Goal: Information Seeking & Learning: Learn about a topic

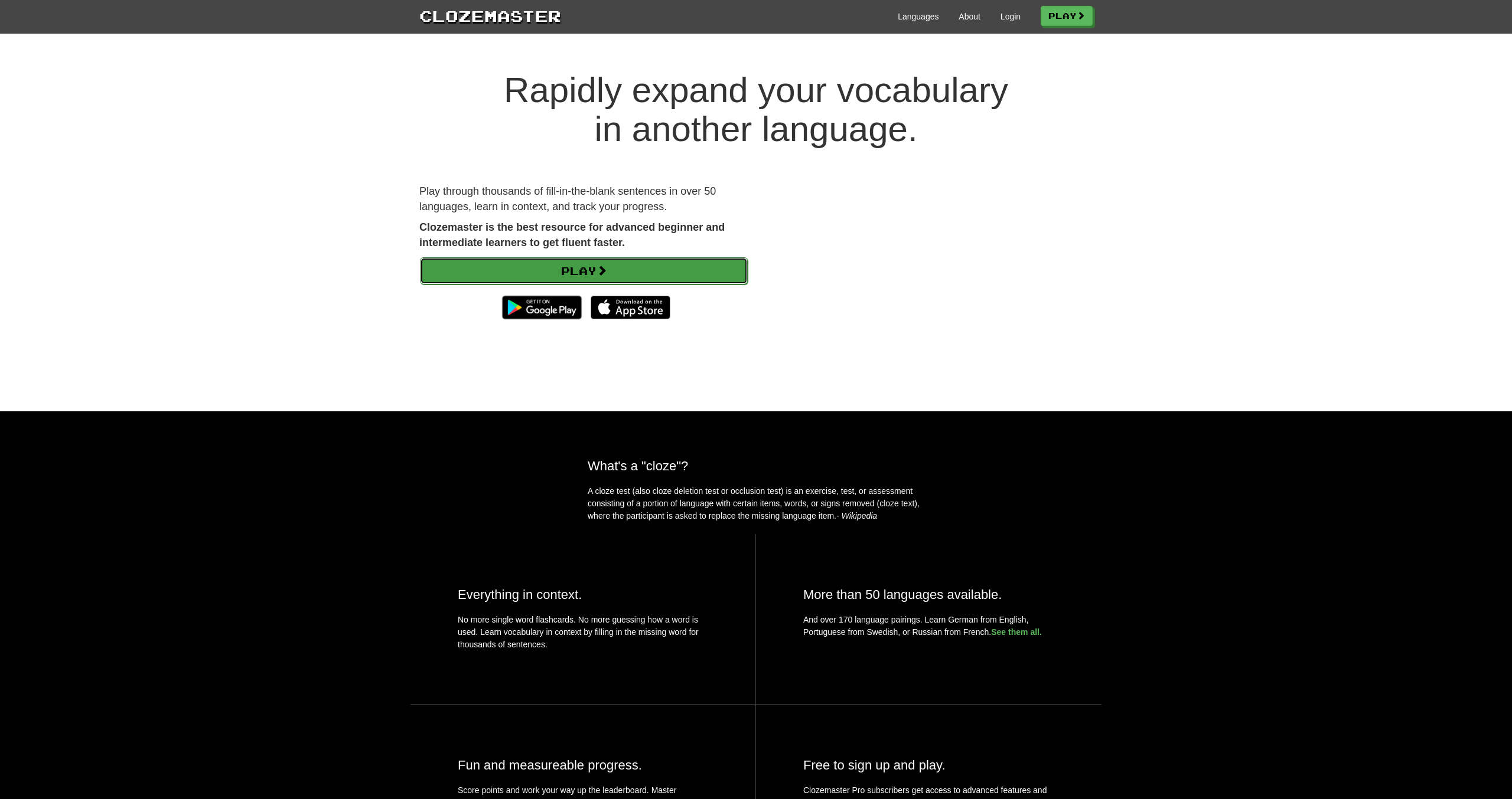
click at [590, 268] on link "Play" at bounding box center [583, 271] width 328 height 27
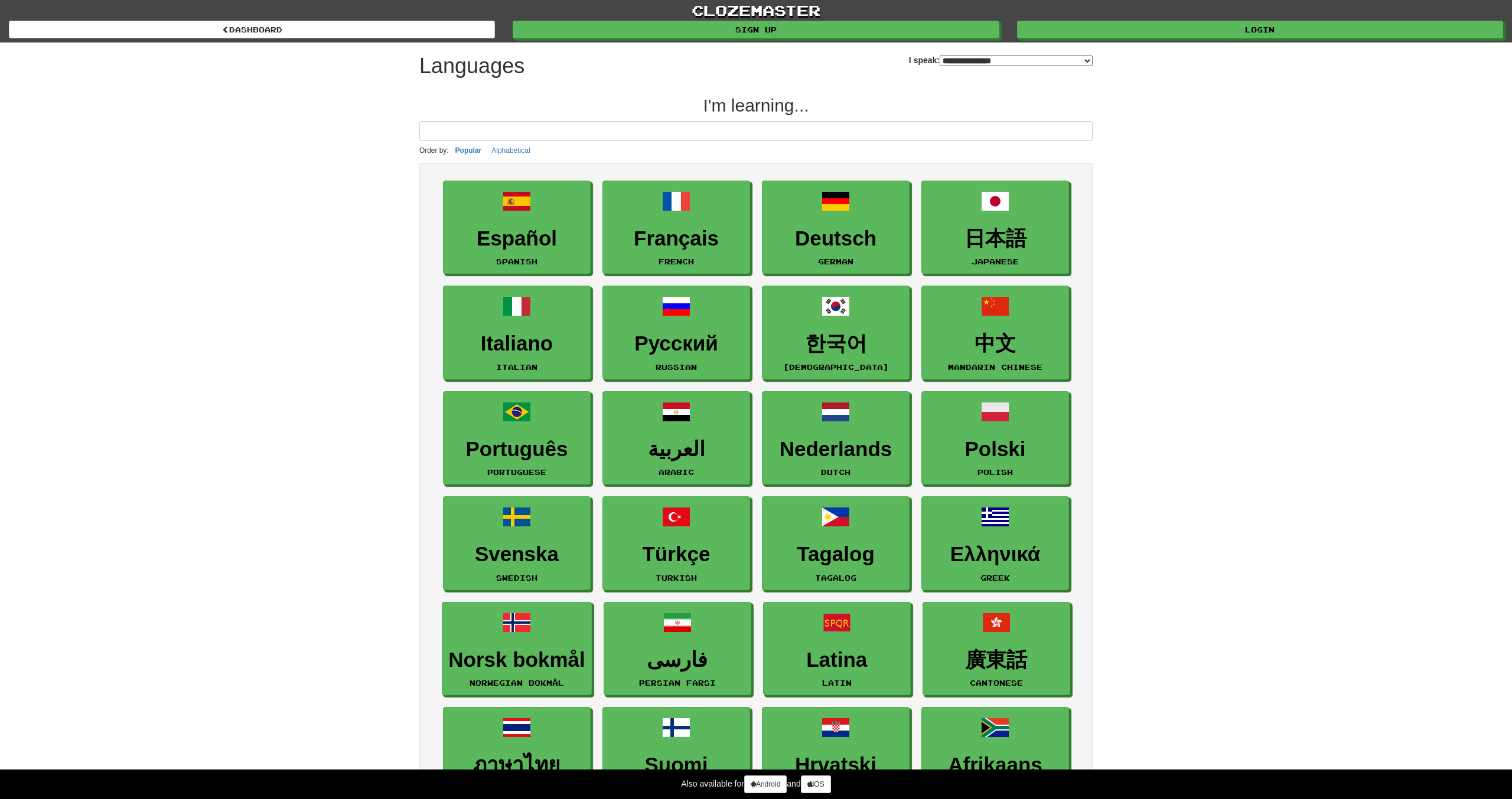
select select "*******"
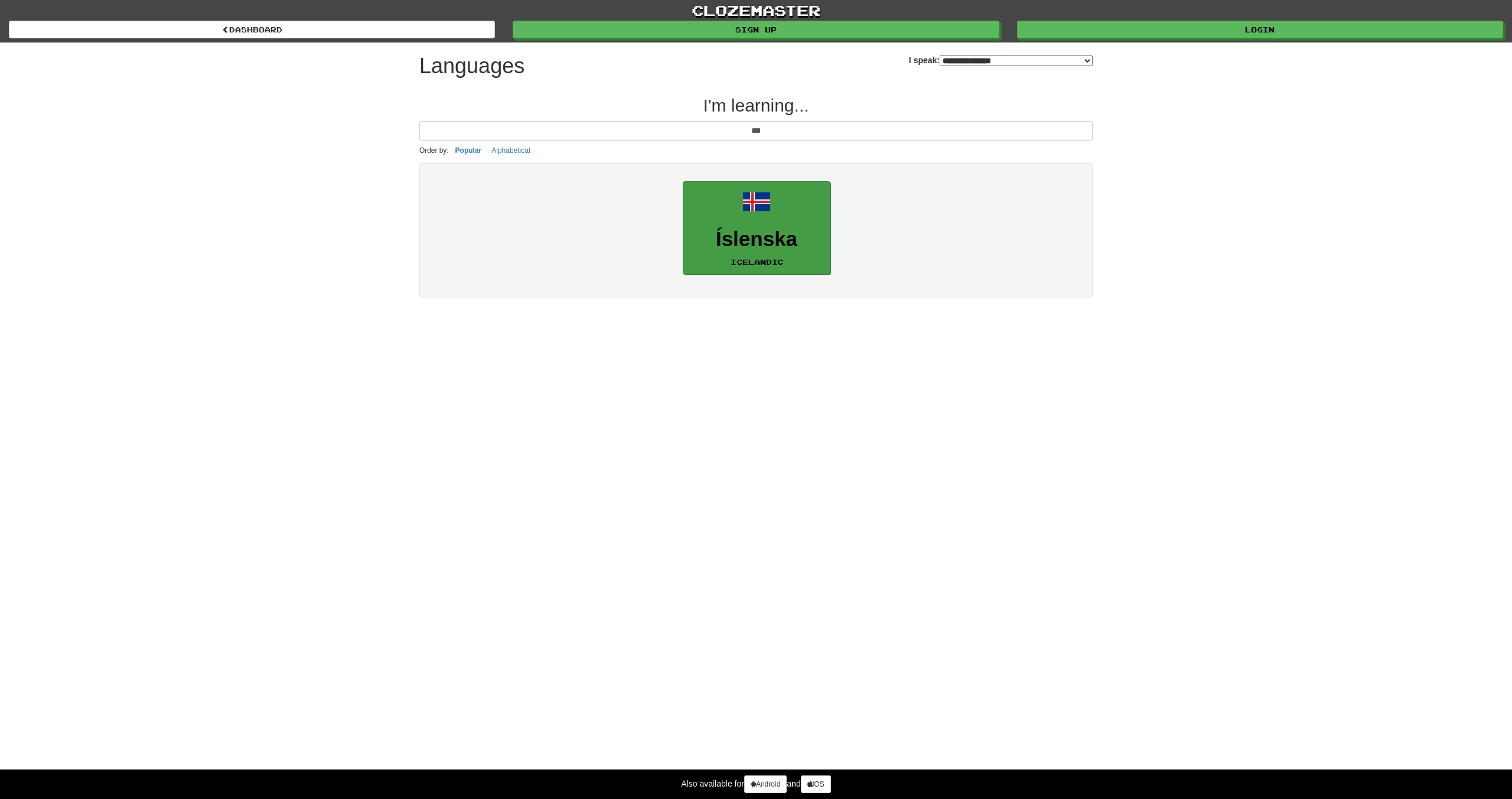
type input "***"
click at [747, 238] on h3 "Íslenska" at bounding box center [756, 238] width 135 height 23
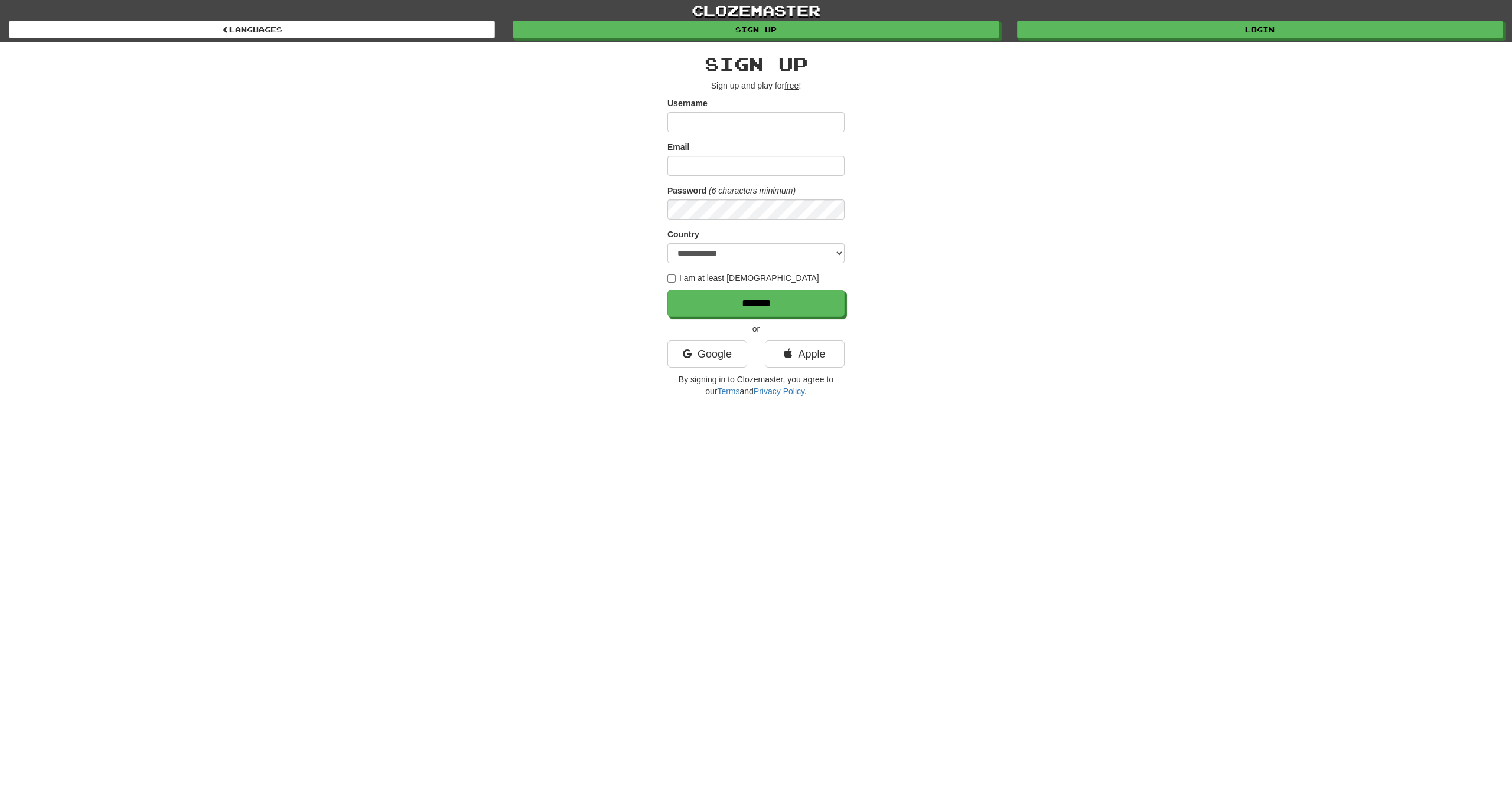
click at [877, 202] on div "**********" at bounding box center [756, 223] width 691 height 360
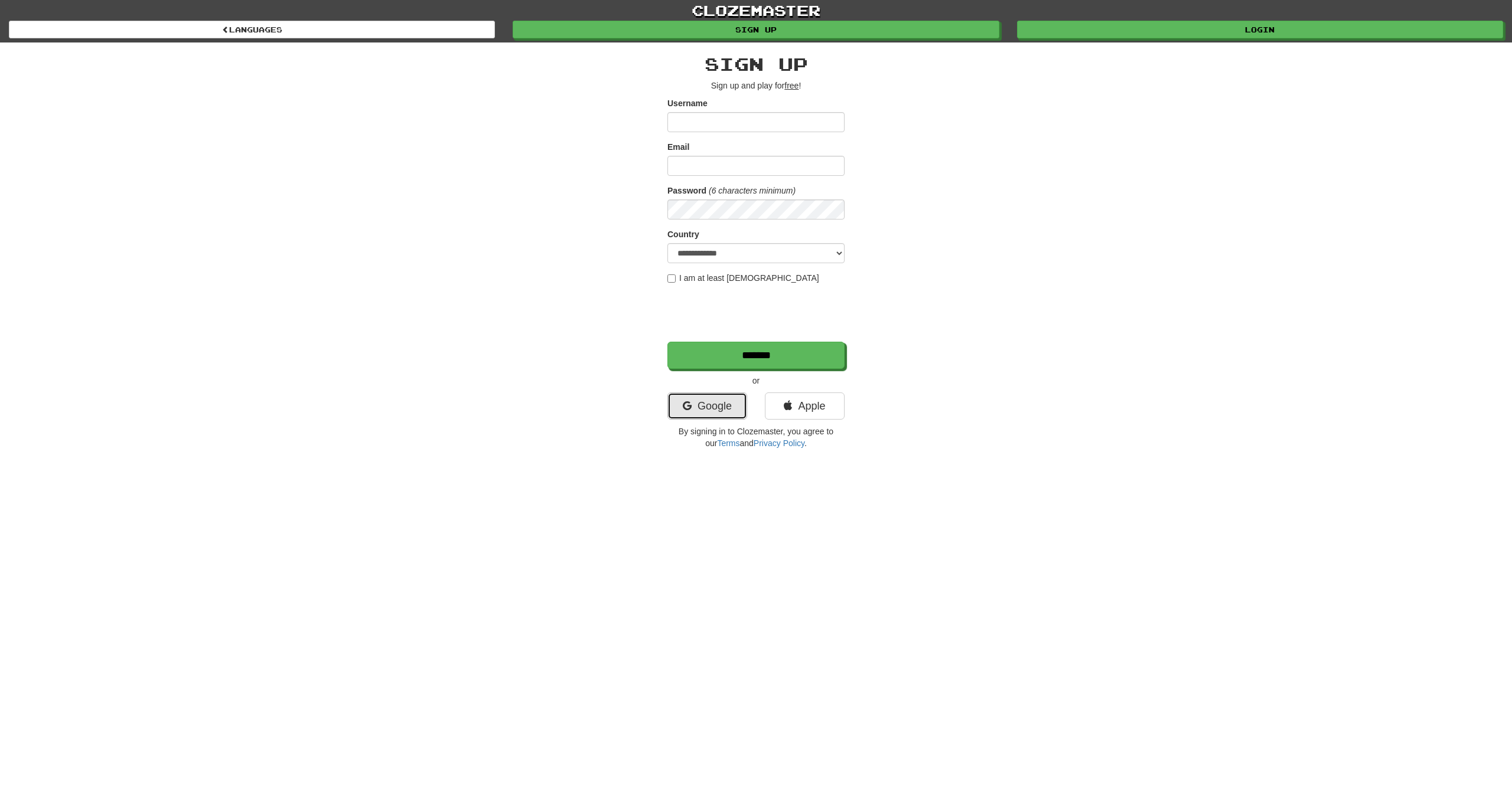
click at [738, 414] on link "Google" at bounding box center [707, 406] width 80 height 27
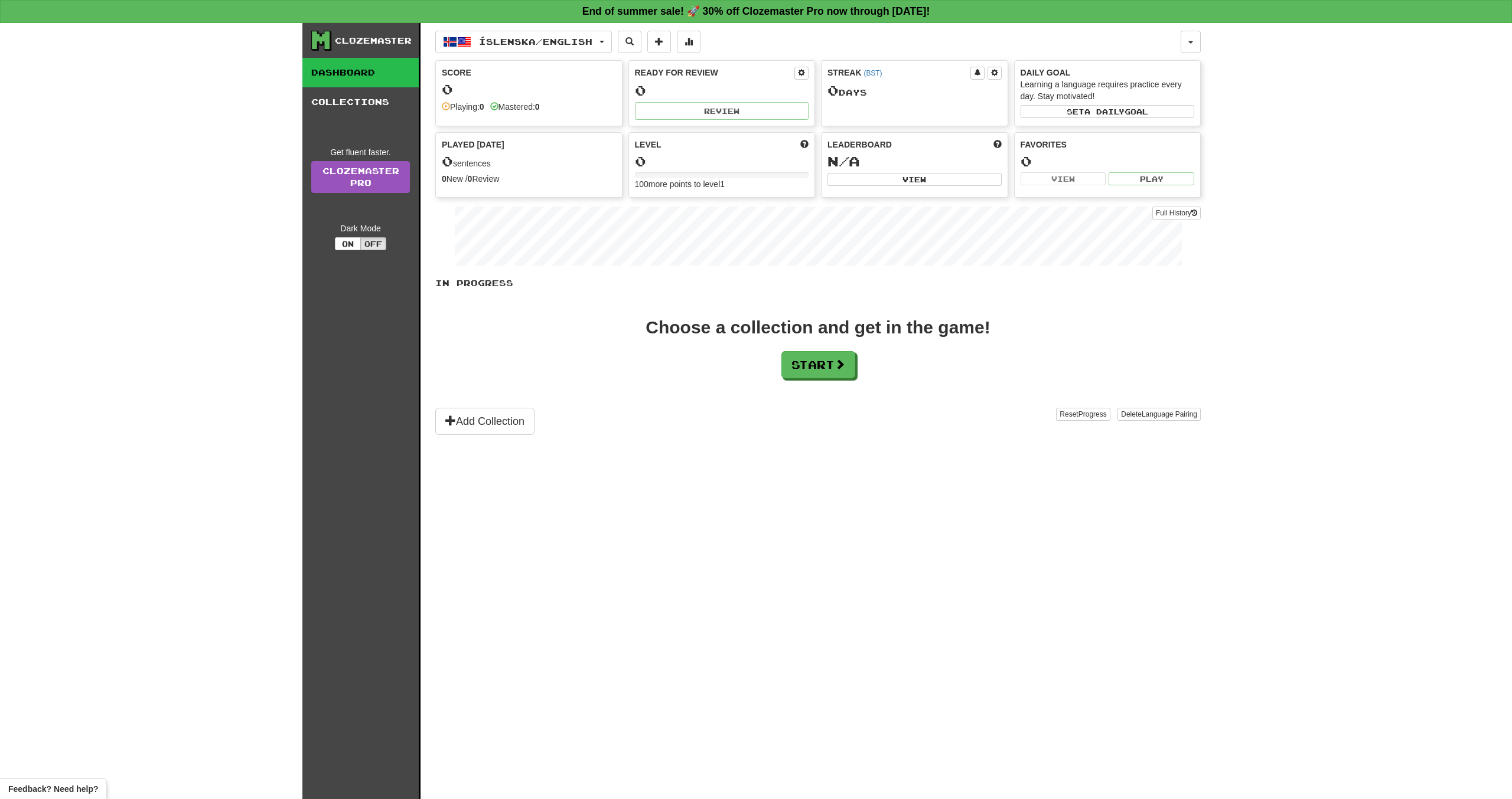
click at [676, 352] on div "Choose a collection and get in the game! Start" at bounding box center [817, 349] width 766 height 60
click at [807, 352] on button "Start" at bounding box center [818, 366] width 74 height 27
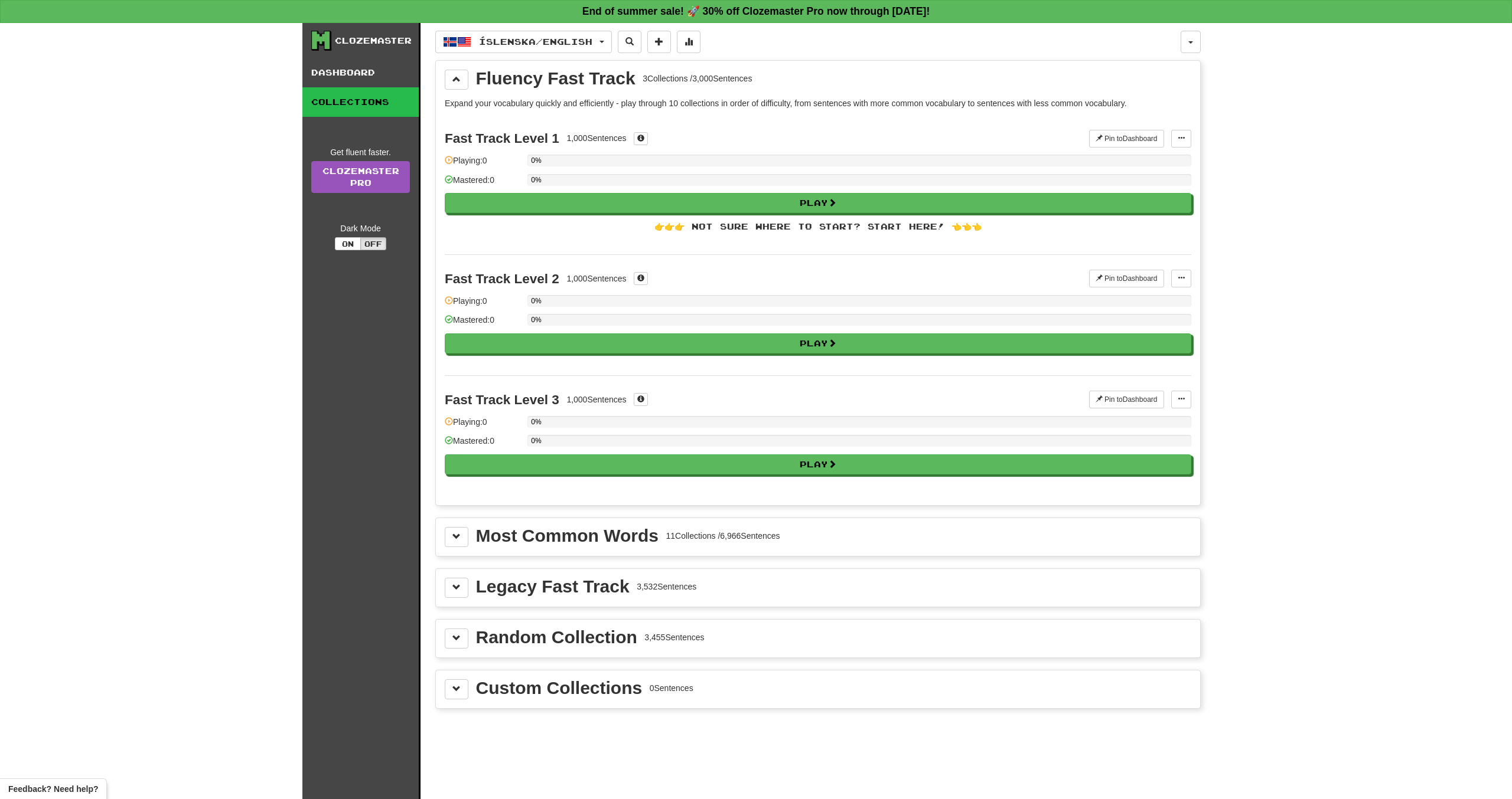
click at [472, 531] on div "Most Common Words 11 Collections / 6,966 Sentences" at bounding box center [817, 537] width 746 height 20
click at [453, 527] on button at bounding box center [456, 537] width 24 height 20
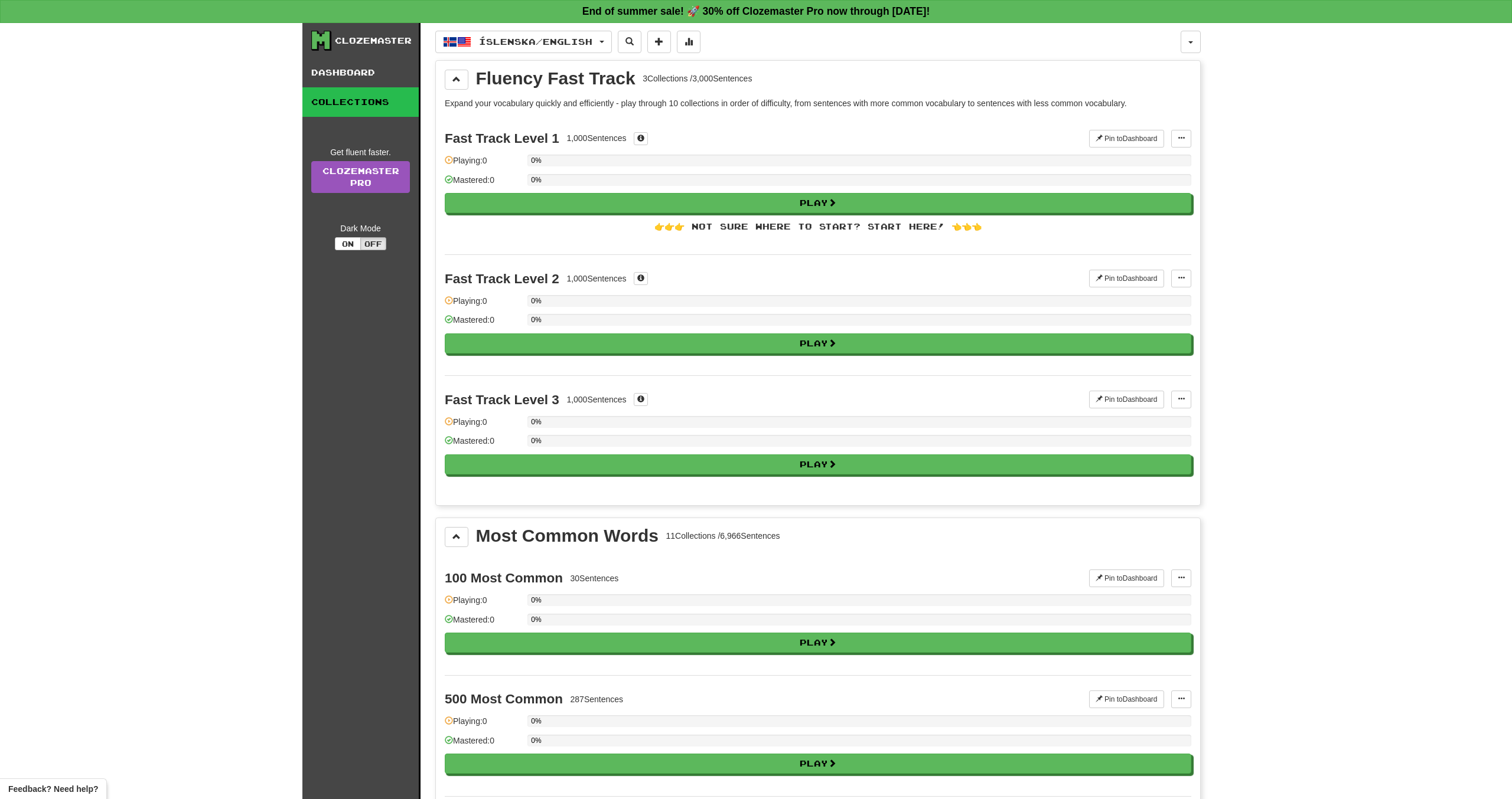
click at [441, 80] on div "Fluency Fast Track 3 Collections / 3,000 Sentences Expand your vocabulary quick…" at bounding box center [817, 283] width 764 height 444
click at [452, 84] on button at bounding box center [456, 80] width 24 height 20
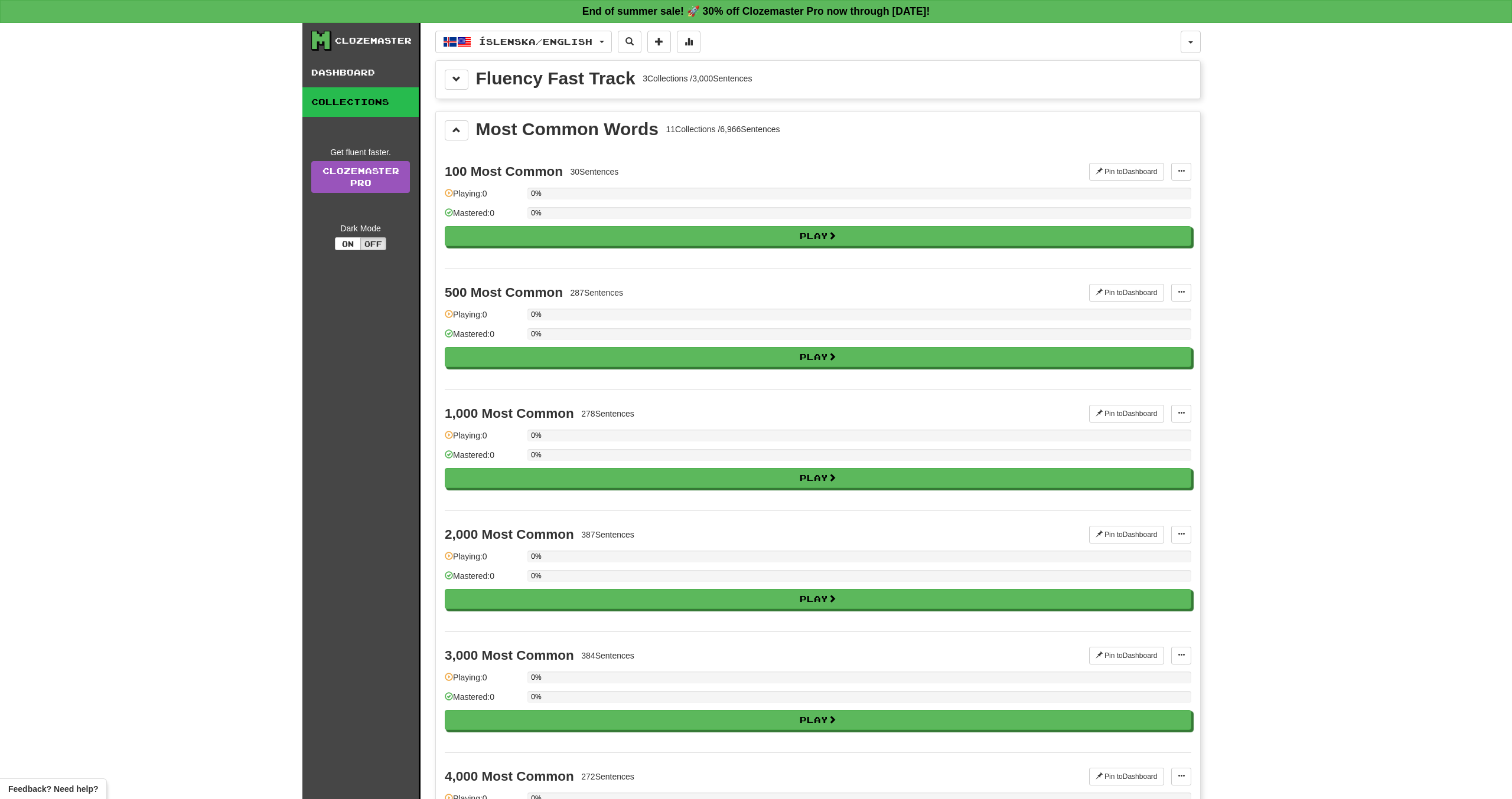
click at [563, 223] on div "0%" at bounding box center [858, 217] width 664 height 19
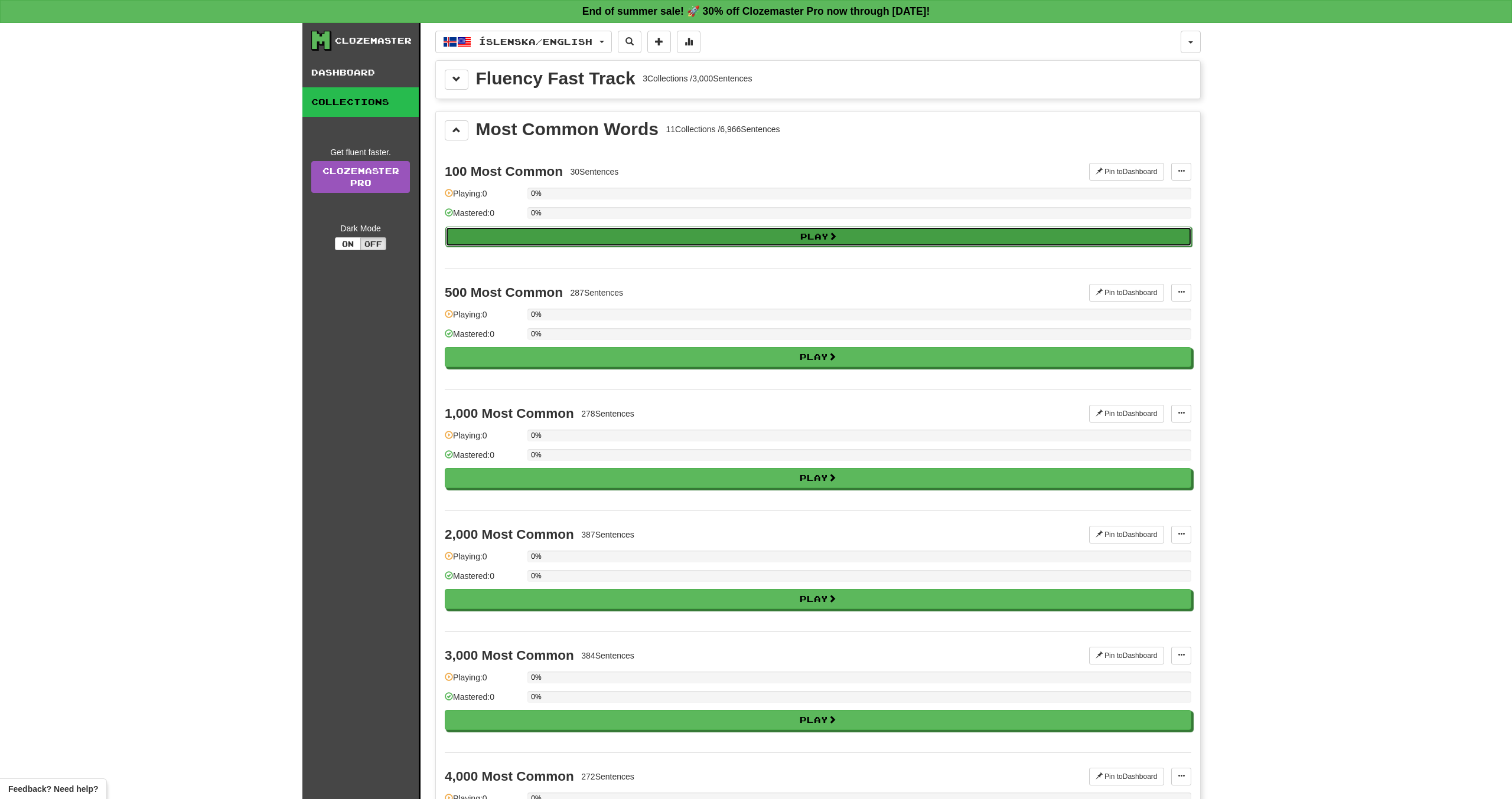
click at [563, 227] on button "Play" at bounding box center [818, 237] width 746 height 20
select select "**"
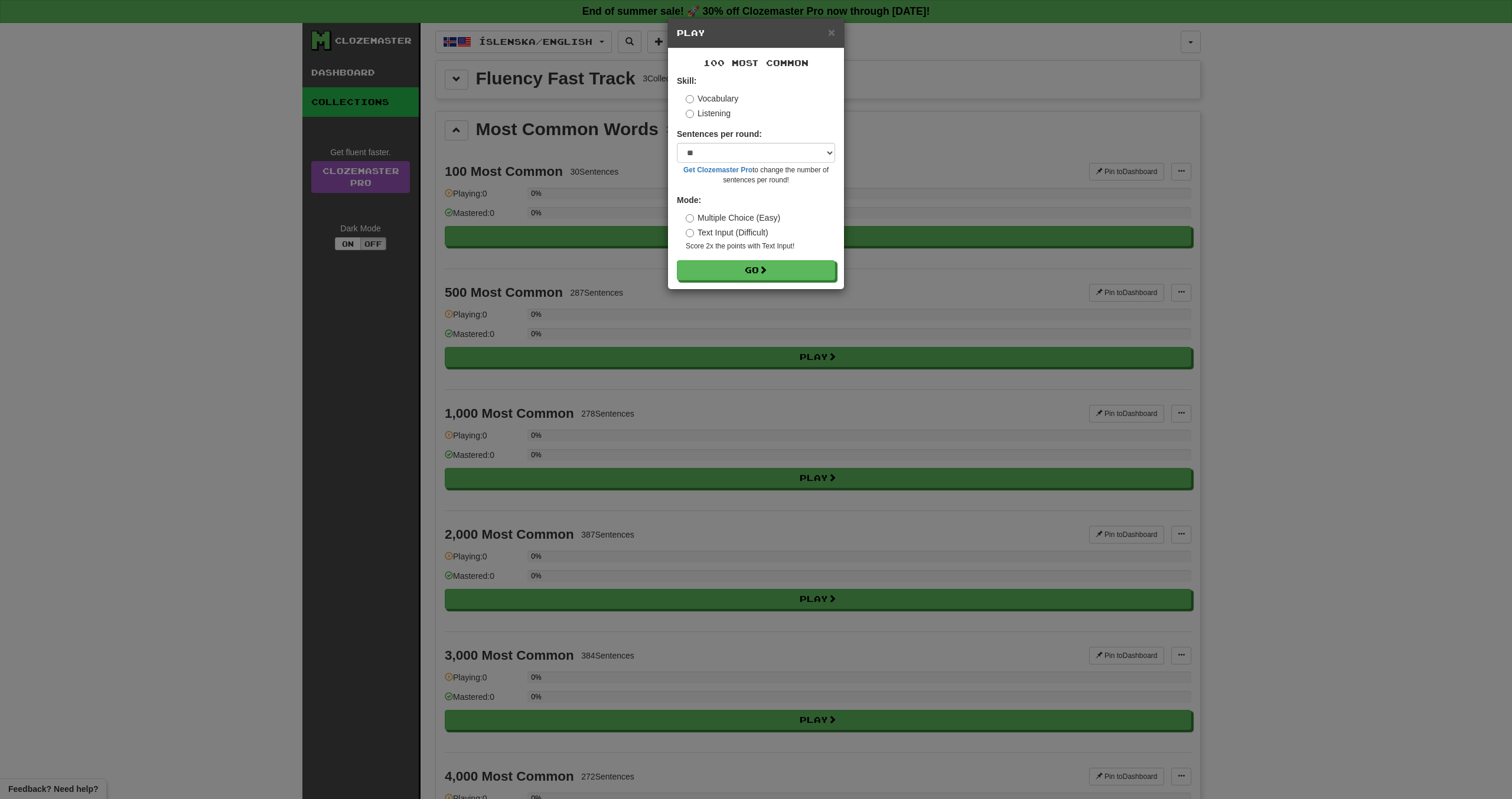
click at [728, 116] on label "Listening" at bounding box center [707, 113] width 45 height 12
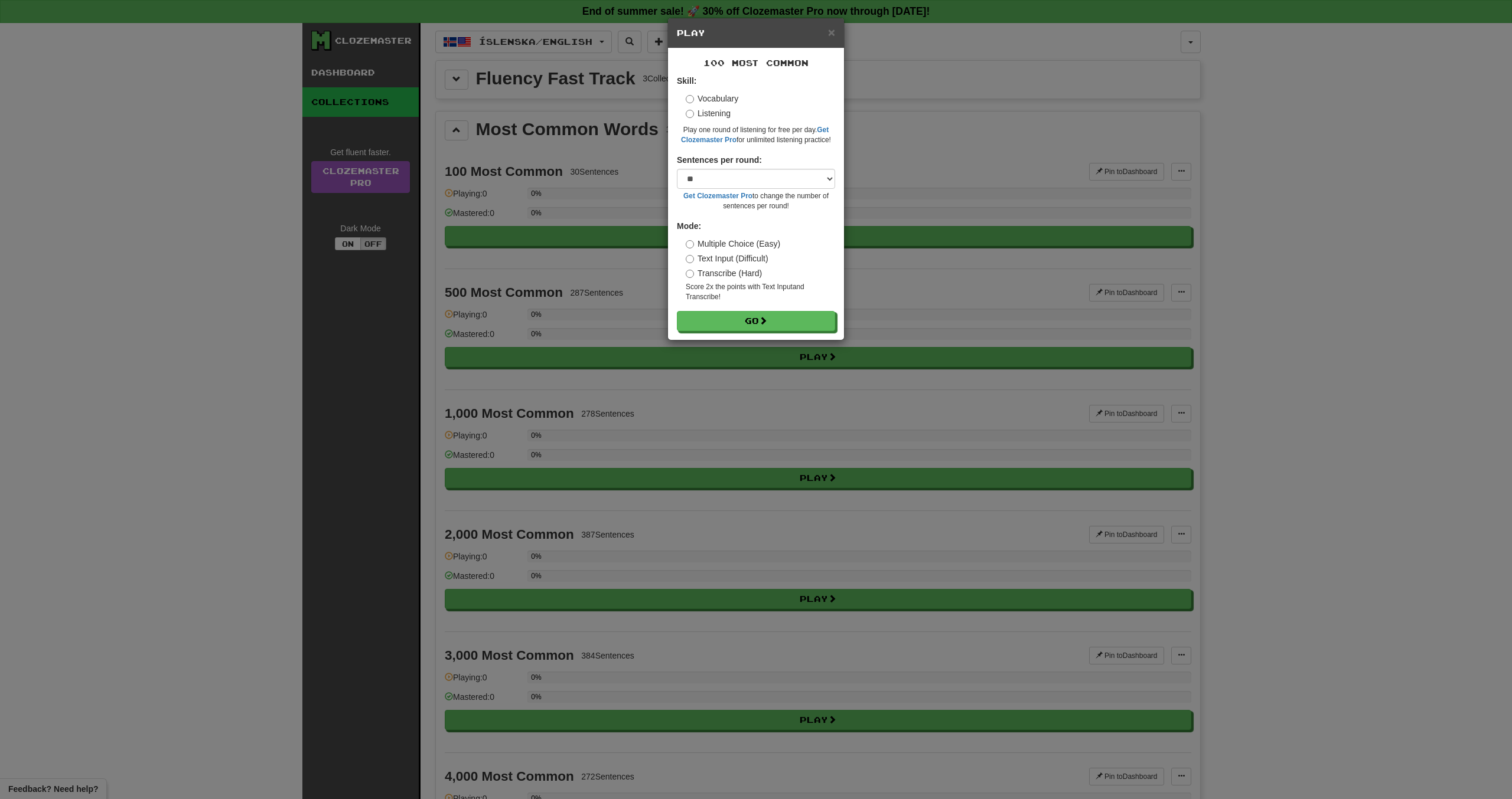
click at [715, 102] on label "Vocabulary" at bounding box center [712, 98] width 53 height 12
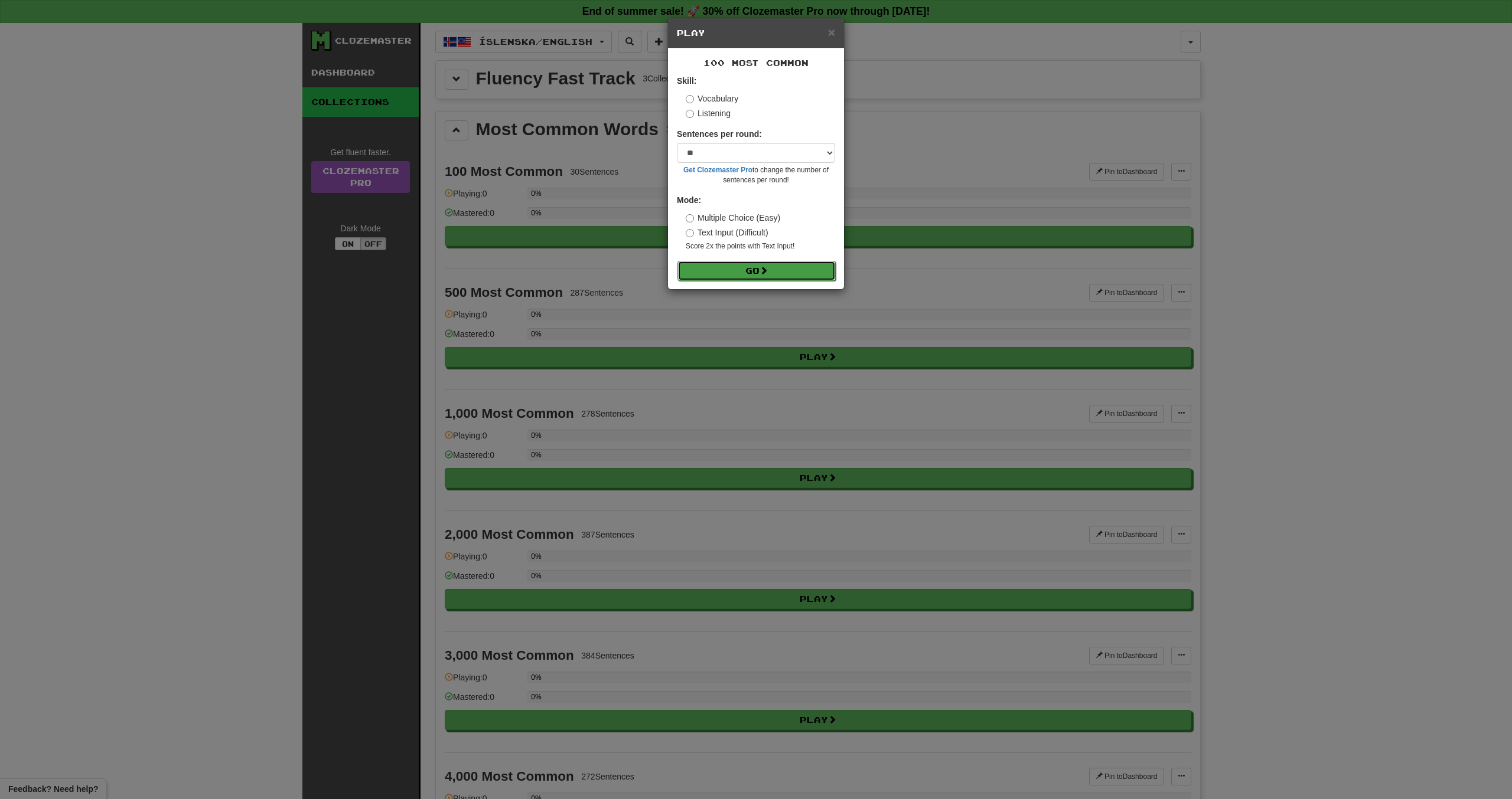
click at [781, 264] on button "Go" at bounding box center [756, 271] width 158 height 20
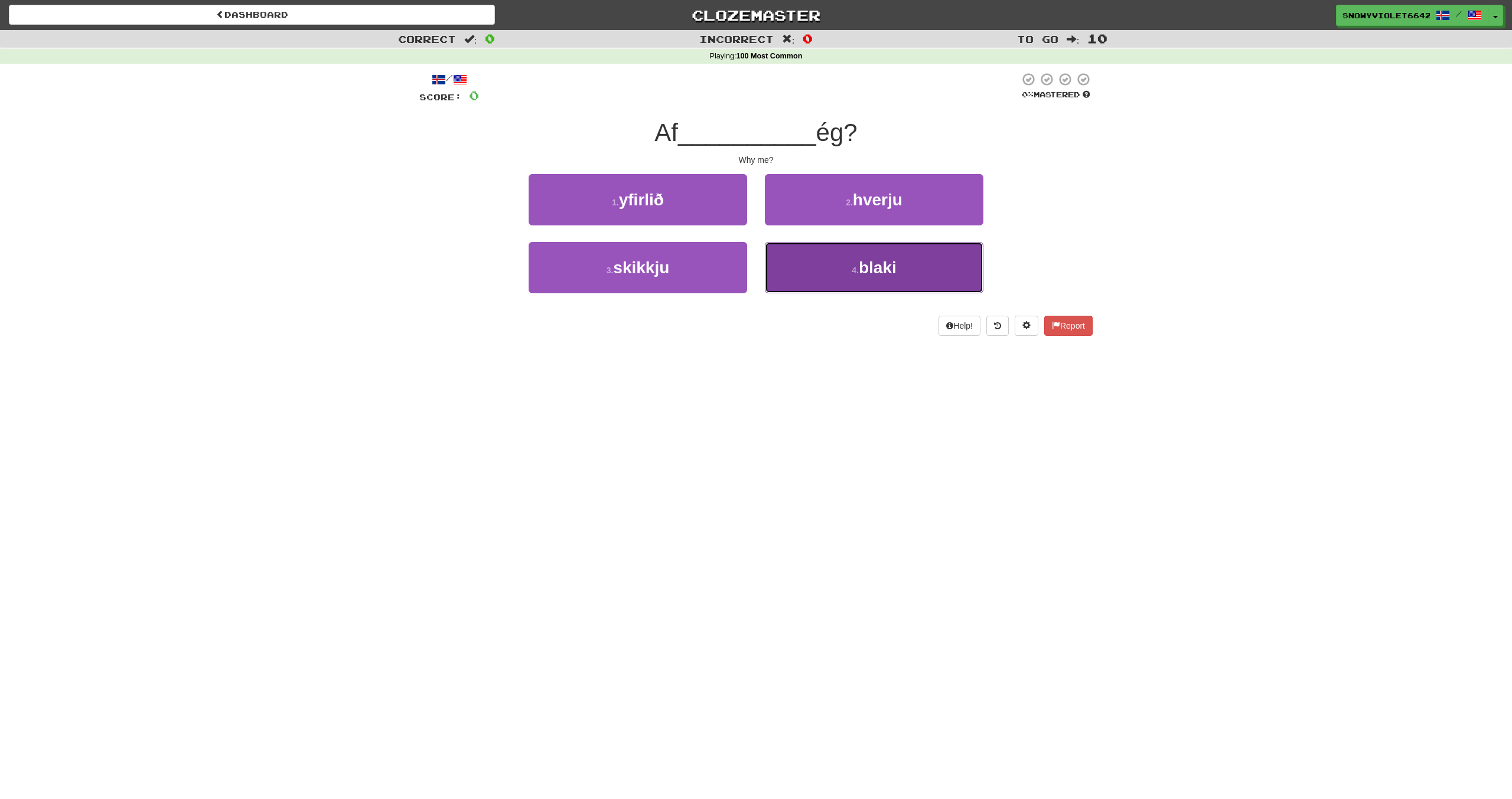
drag, startPoint x: 0, startPoint y: 0, endPoint x: 776, endPoint y: 265, distance: 820.0
click at [776, 265] on button "4 . blaki" at bounding box center [874, 268] width 218 height 51
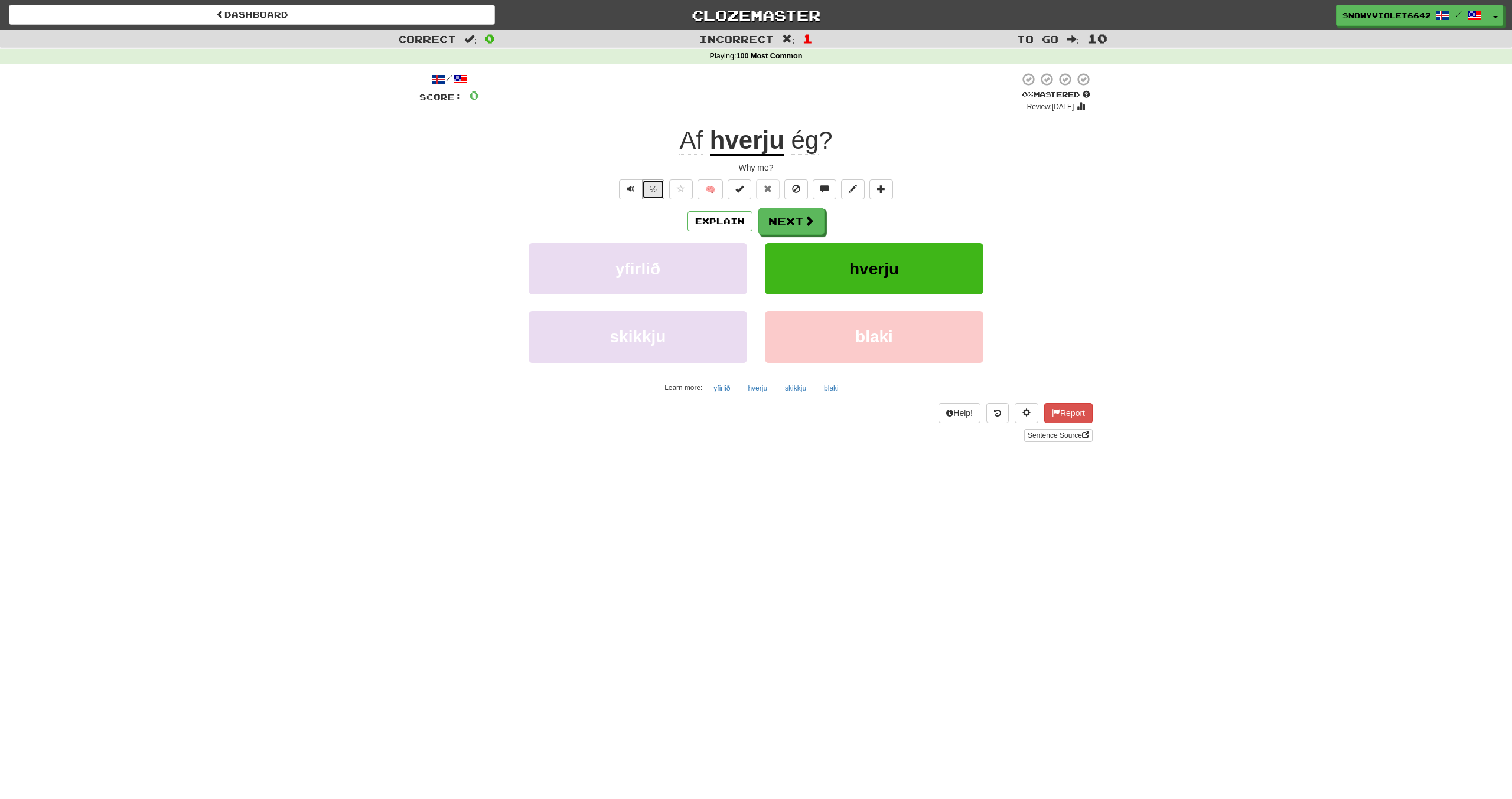
click at [645, 193] on button "½" at bounding box center [653, 189] width 23 height 20
click at [648, 189] on button "½" at bounding box center [653, 189] width 23 height 20
drag, startPoint x: 777, startPoint y: 118, endPoint x: 769, endPoint y: 128, distance: 12.8
click at [777, 119] on div "/ Score: 0 0 % Mastered Review: 2025-08-21 Af hverju ég ? Why me? ½ 🧠 Explain N…" at bounding box center [756, 257] width 673 height 370
click at [766, 131] on u "hverju" at bounding box center [747, 141] width 75 height 30
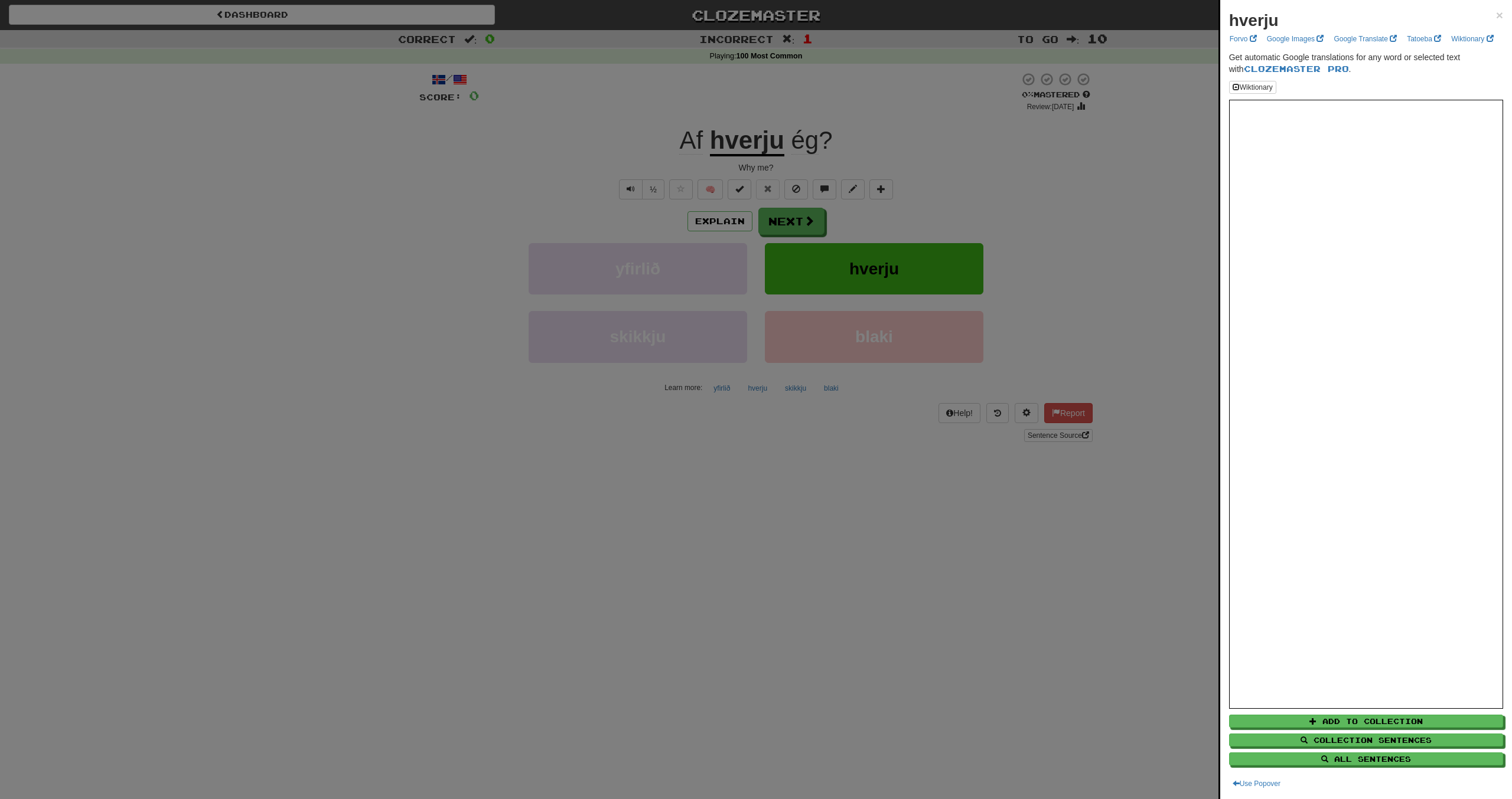
click at [1254, 23] on strong "hverju" at bounding box center [1253, 20] width 49 height 18
click at [1498, 17] on span "×" at bounding box center [1499, 15] width 7 height 14
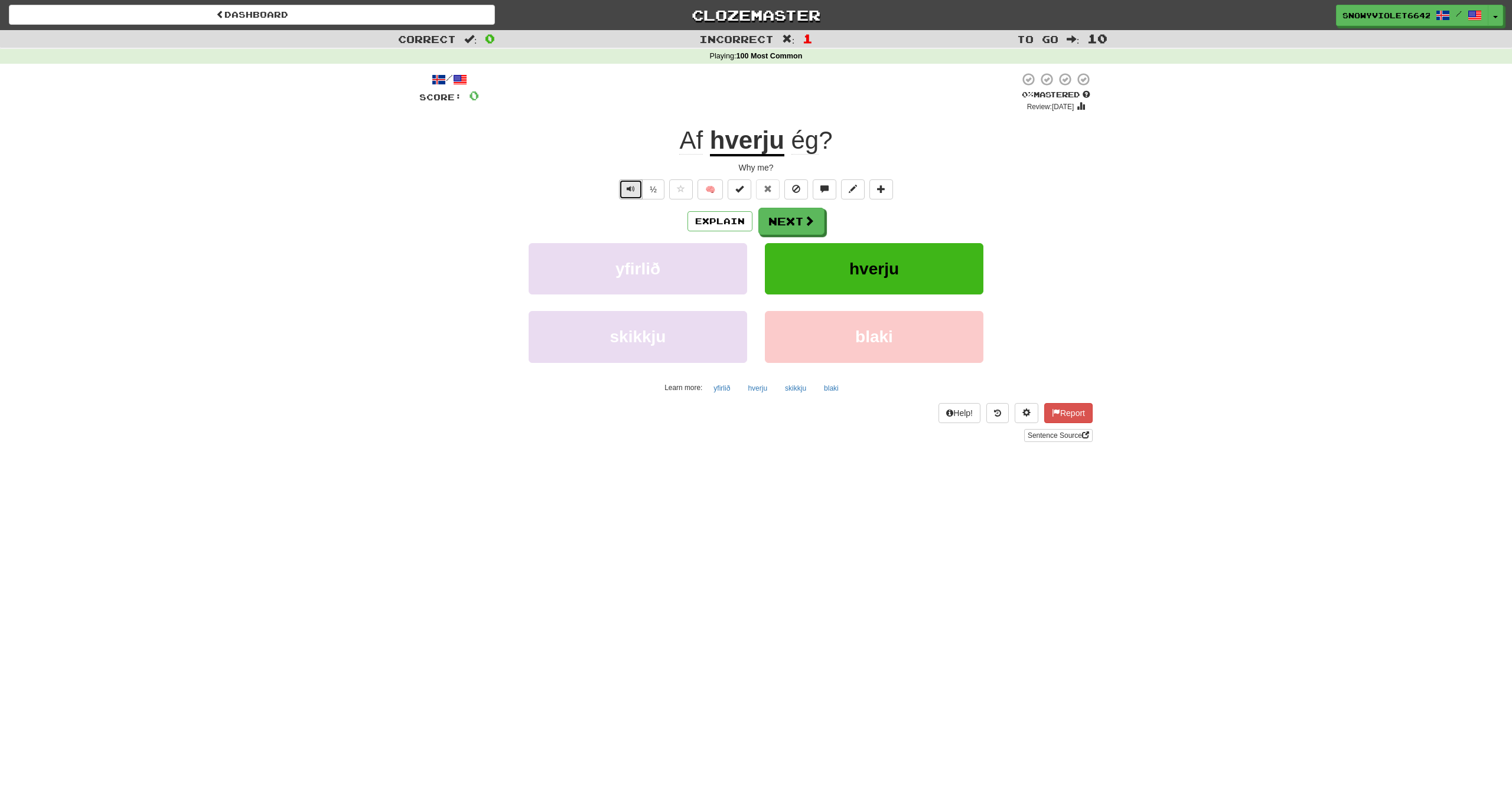
click at [623, 193] on button "Text-to-speech controls" at bounding box center [631, 189] width 24 height 20
click at [629, 192] on span "Text-to-speech controls" at bounding box center [630, 188] width 8 height 8
click at [784, 221] on button "Next" at bounding box center [792, 222] width 66 height 27
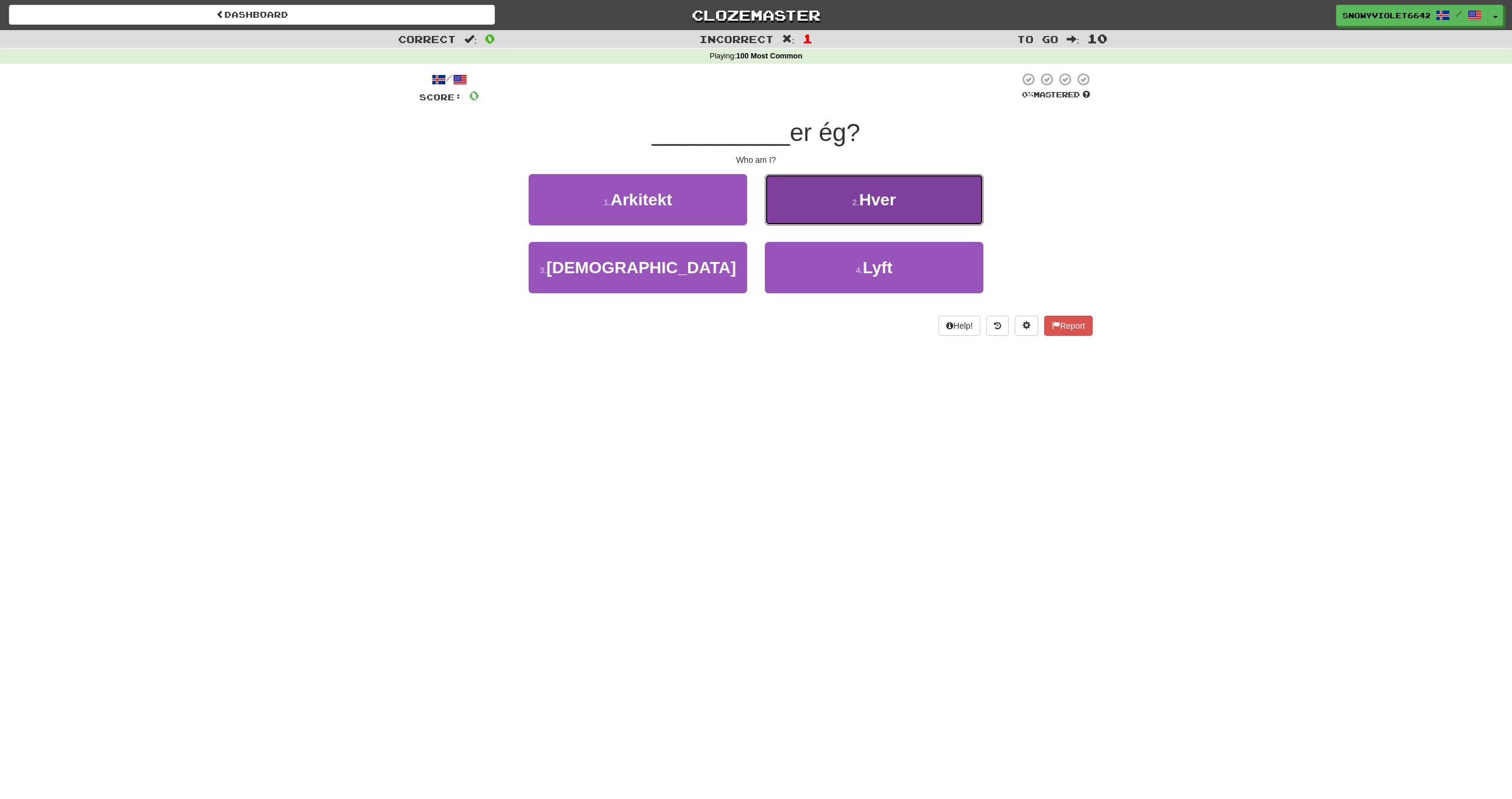
click at [787, 179] on button "2 . Hver" at bounding box center [874, 199] width 218 height 51
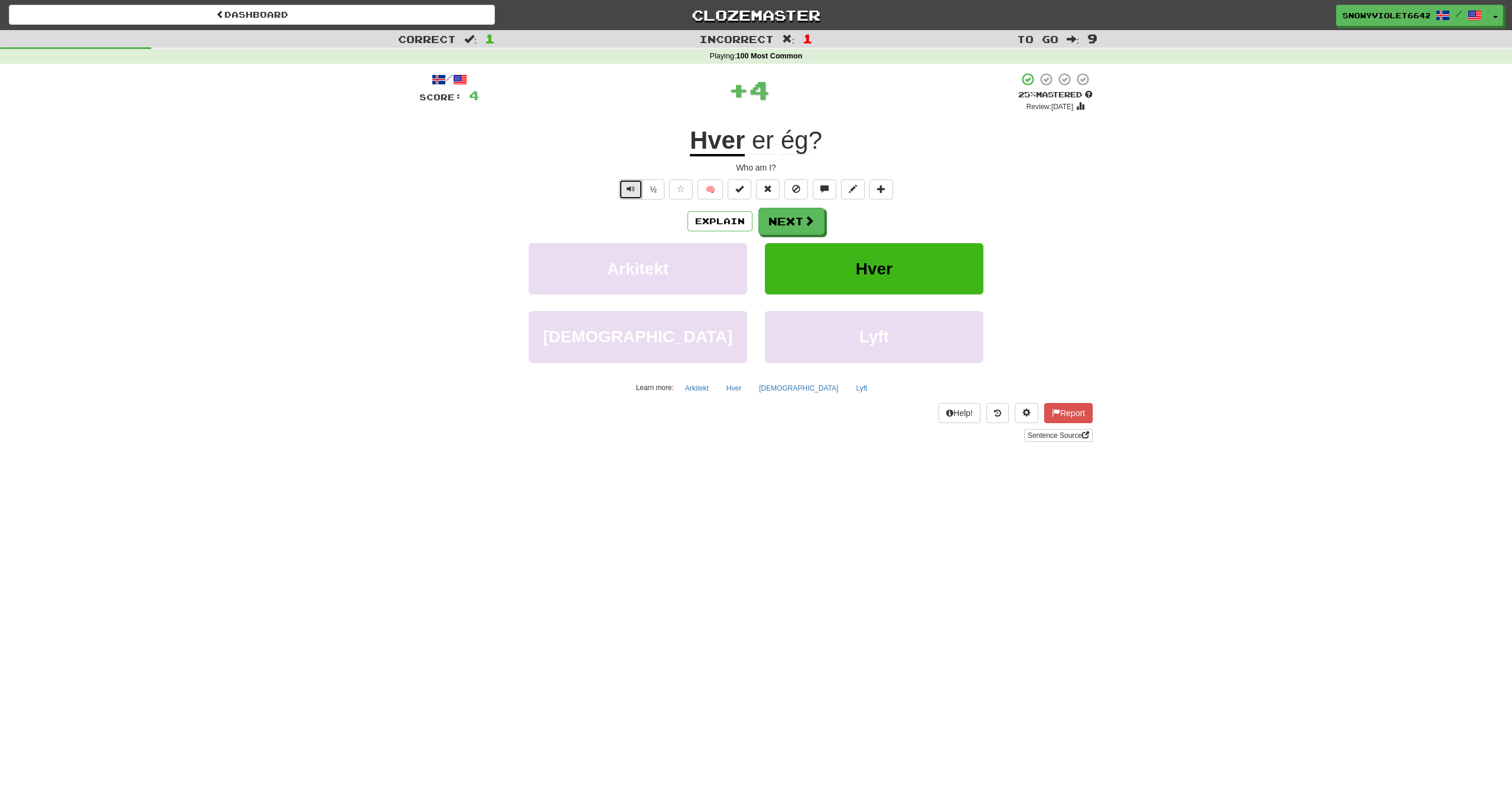
click at [638, 187] on button "Text-to-speech controls" at bounding box center [631, 189] width 24 height 20
click at [772, 216] on button "Next" at bounding box center [792, 222] width 66 height 27
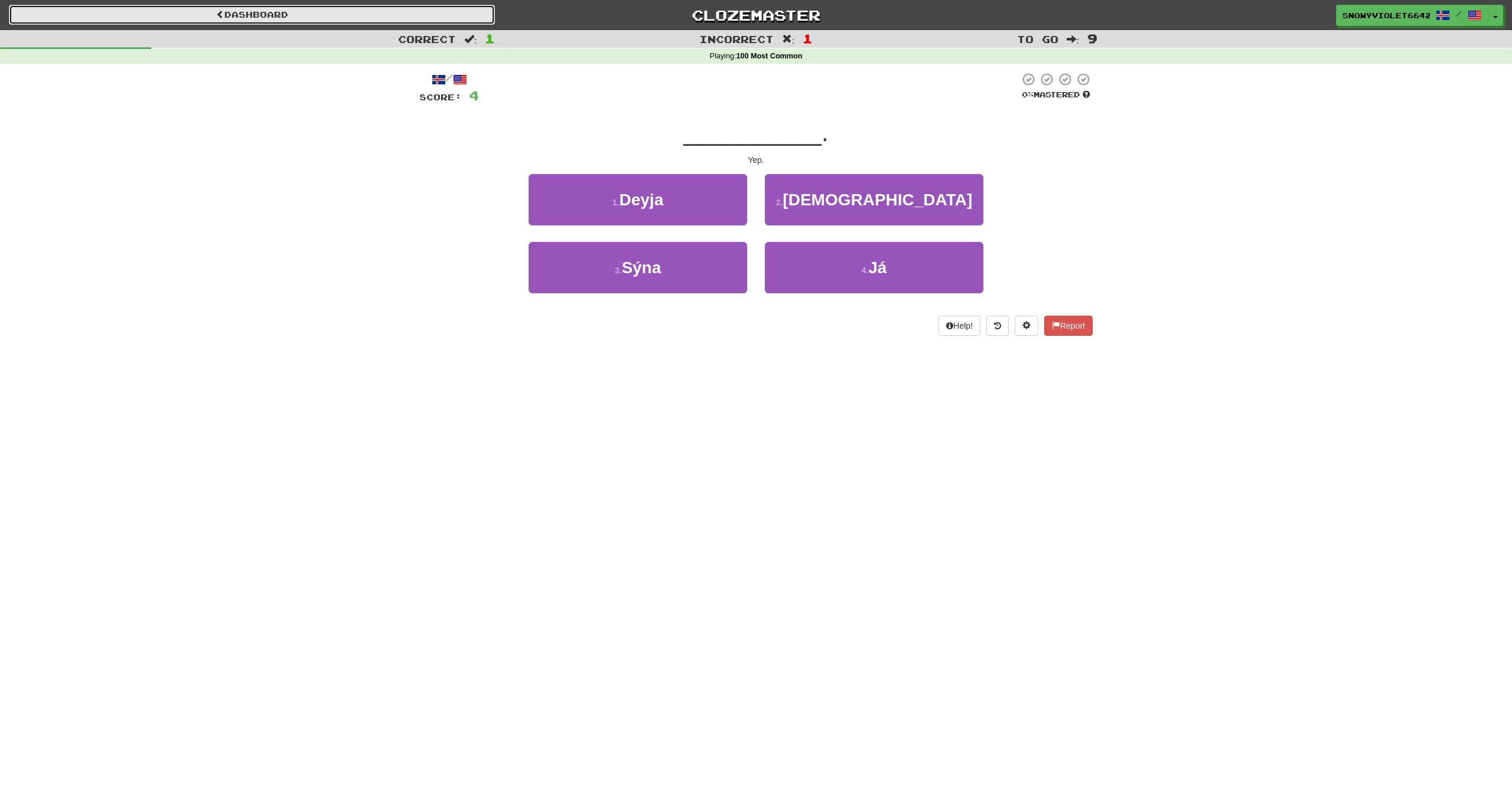
click at [304, 23] on link "Dashboard" at bounding box center [252, 15] width 486 height 20
